Goal: Task Accomplishment & Management: Manage account settings

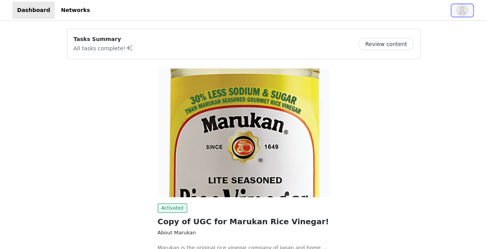
click at [462, 7] on icon "avatar" at bounding box center [462, 10] width 7 height 7
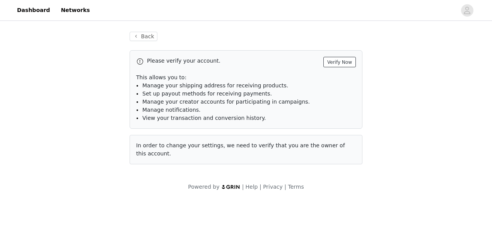
click at [352, 62] on button "Verify Now" at bounding box center [340, 62] width 33 height 10
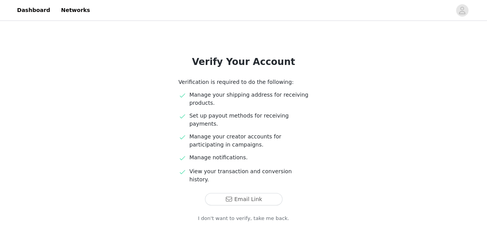
scroll to position [37, 0]
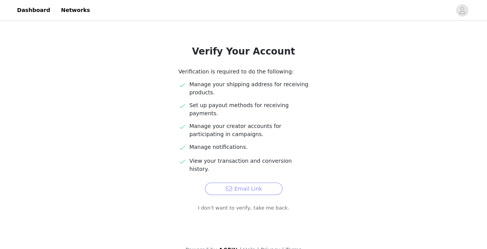
click at [238, 183] on button "Email Link" at bounding box center [243, 189] width 77 height 12
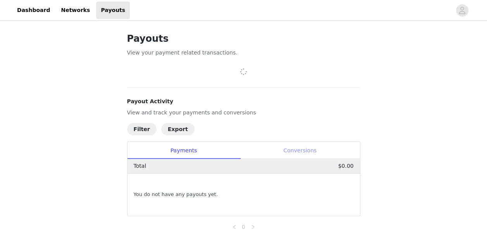
click at [305, 148] on div "Conversions" at bounding box center [300, 150] width 120 height 17
click at [187, 151] on div "Payments" at bounding box center [183, 150] width 113 height 17
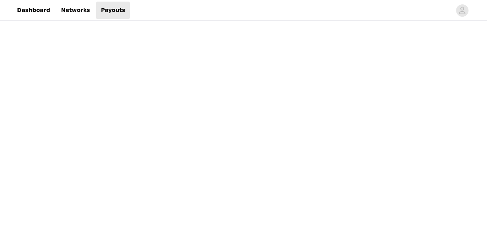
scroll to position [228, 0]
click at [430, 139] on div "Payouts View your payment related transactions. Payout Activity View and track …" at bounding box center [243, 108] width 487 height 629
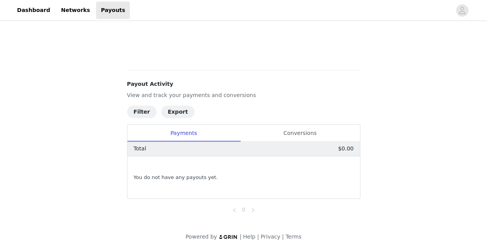
scroll to position [310, 0]
